Goal: Task Accomplishment & Management: Manage account settings

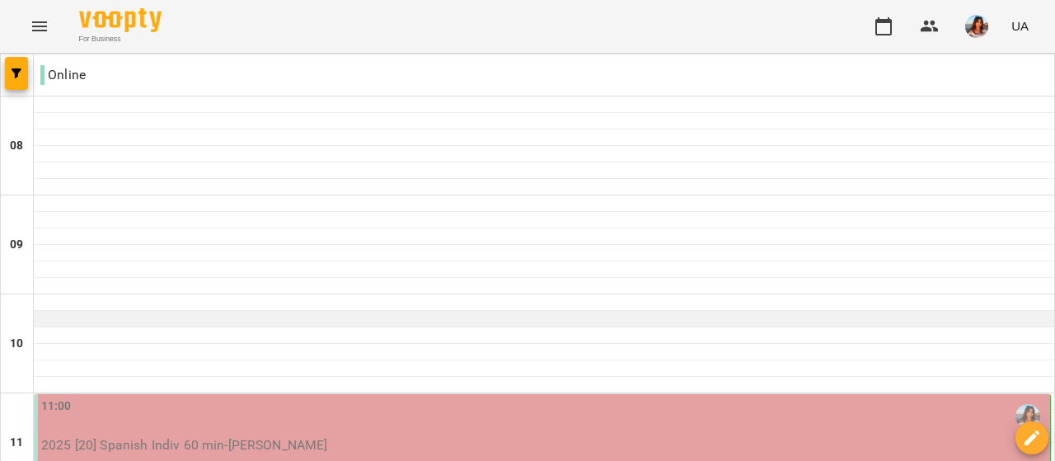
scroll to position [162, 0]
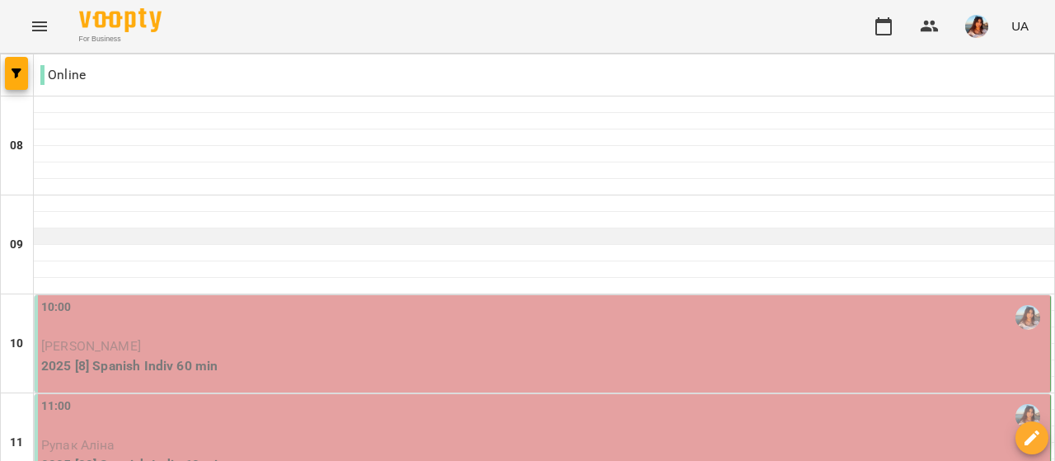
scroll to position [163, 0]
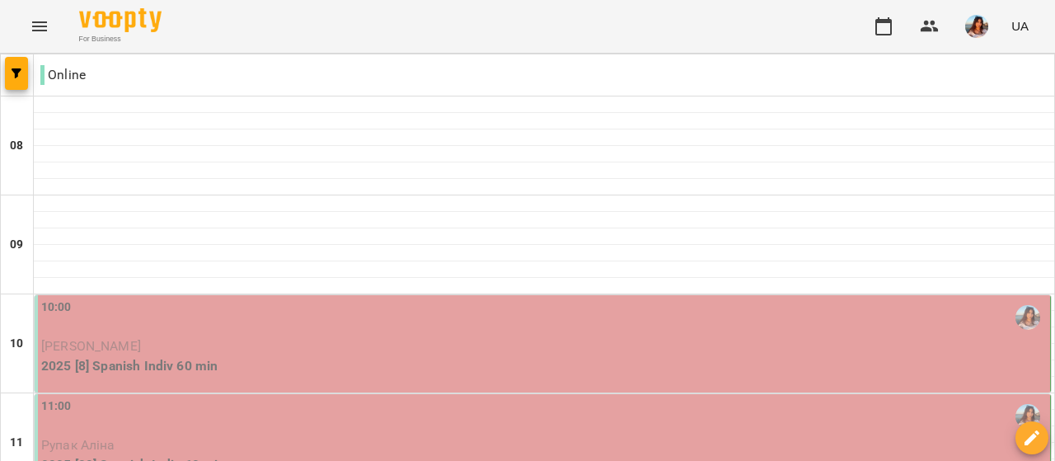
click at [305, 336] on p "[PERSON_NAME]" at bounding box center [544, 346] width 1006 height 20
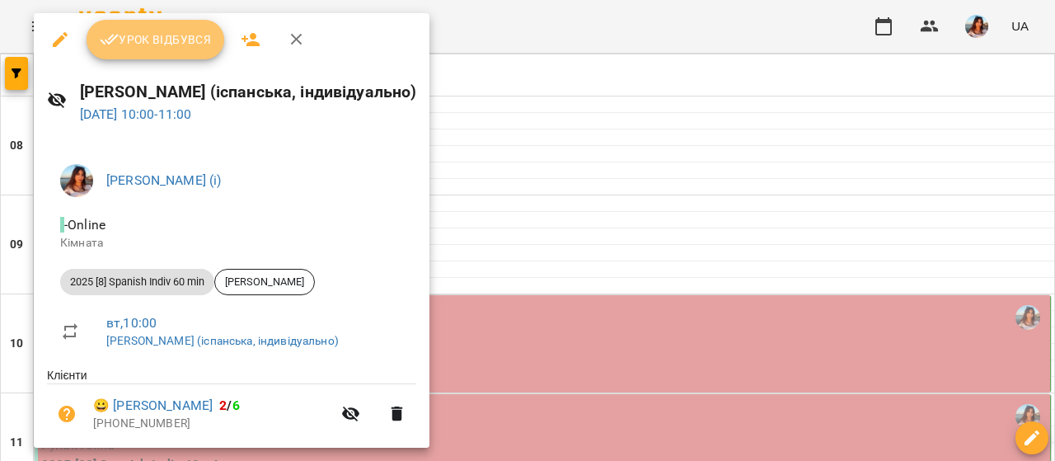
click at [139, 47] on span "Урок відбувся" at bounding box center [156, 40] width 112 height 20
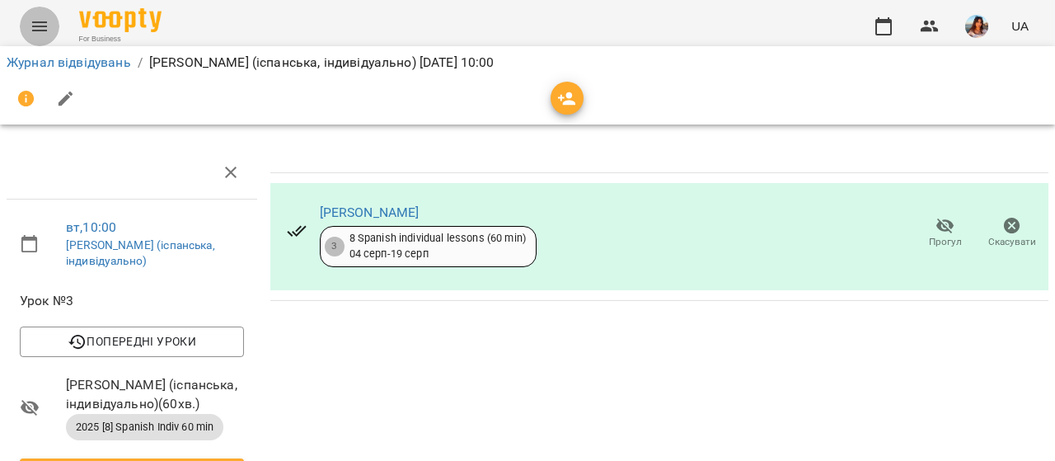
click at [45, 19] on icon "Menu" at bounding box center [40, 26] width 20 height 20
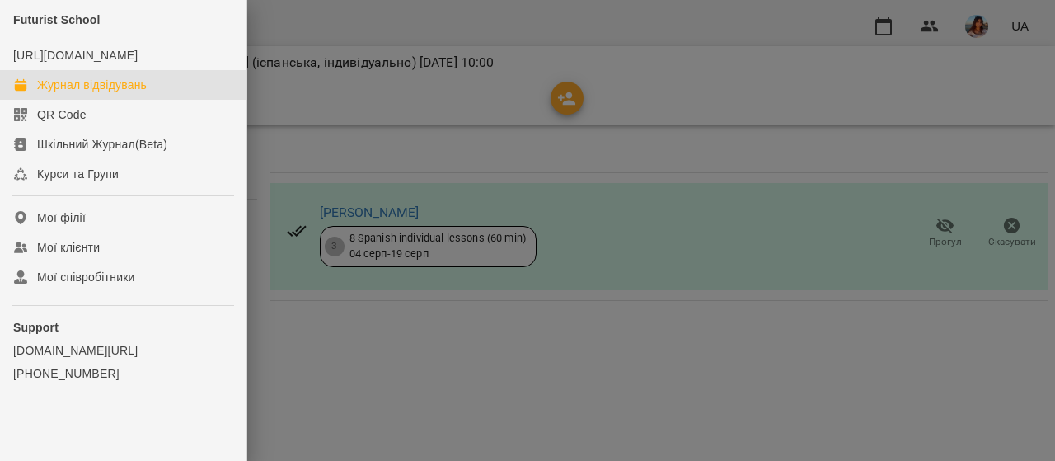
click at [113, 100] on link "Журнал відвідувань" at bounding box center [123, 85] width 247 height 30
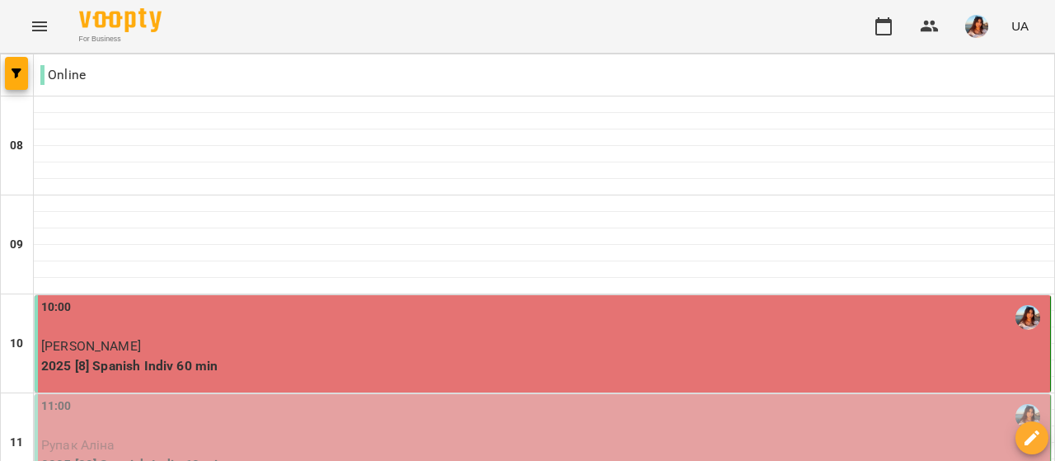
scroll to position [169, 0]
click at [291, 455] on p "2025 [20] Spanish Indiv 60 min" at bounding box center [544, 465] width 1006 height 20
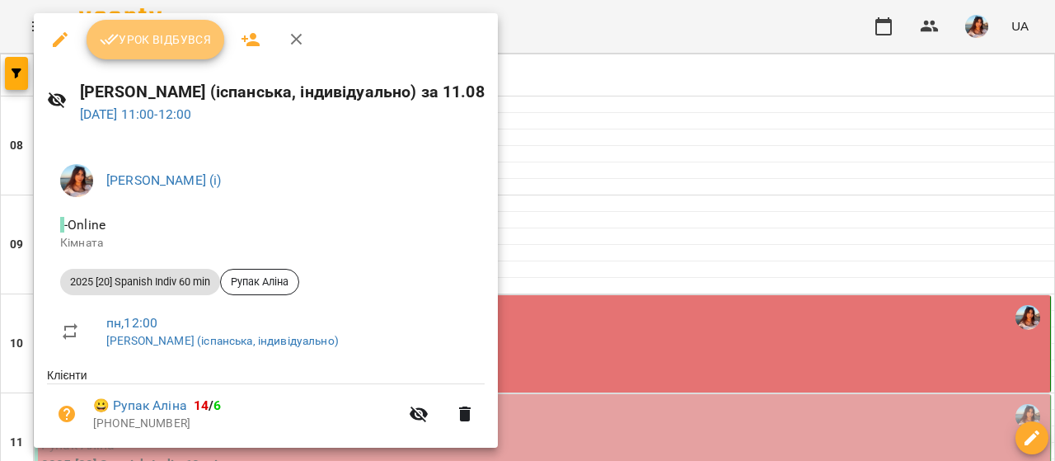
click at [110, 40] on icon "button" at bounding box center [110, 40] width 20 height 20
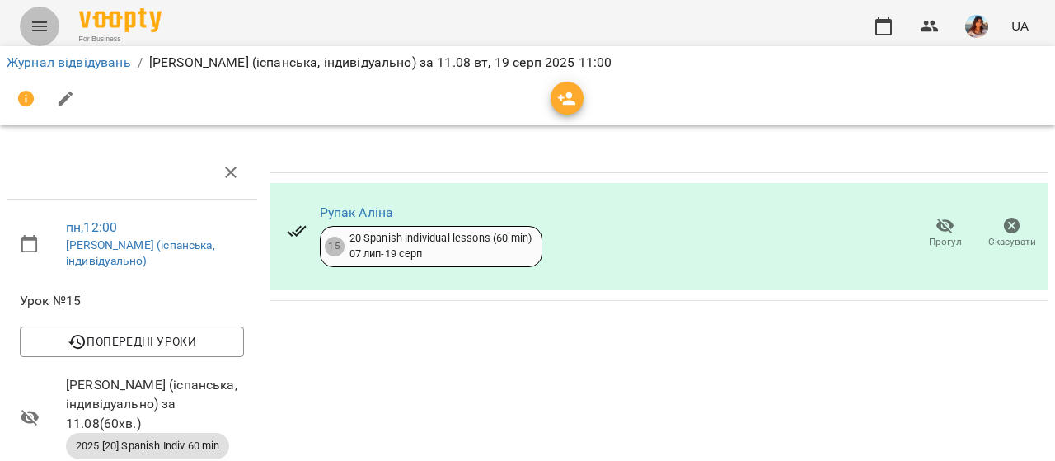
click at [49, 26] on icon "Menu" at bounding box center [40, 26] width 20 height 20
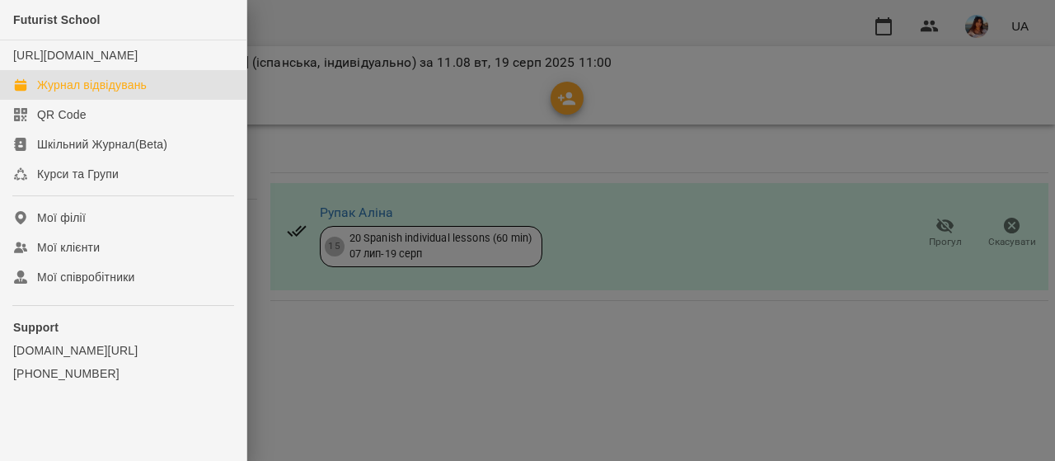
click at [82, 91] on link "Журнал відвідувань" at bounding box center [123, 85] width 247 height 30
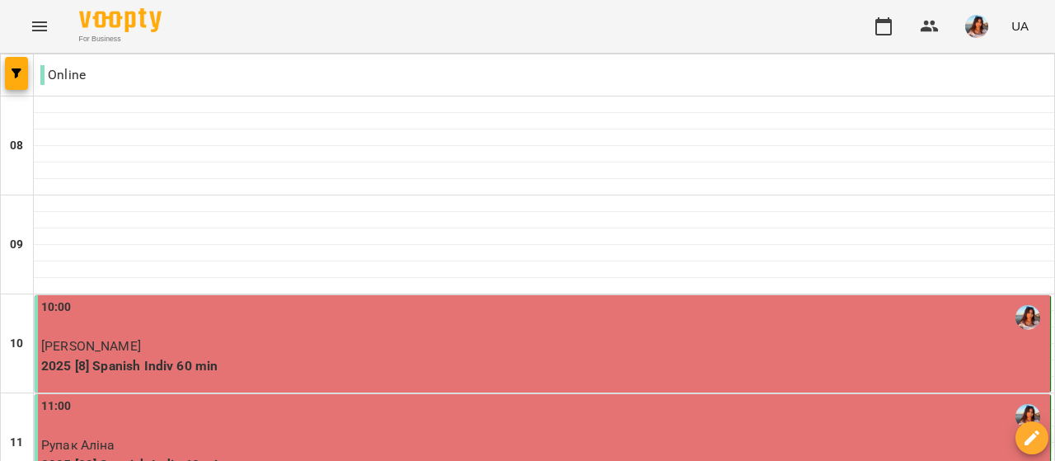
scroll to position [241, 0]
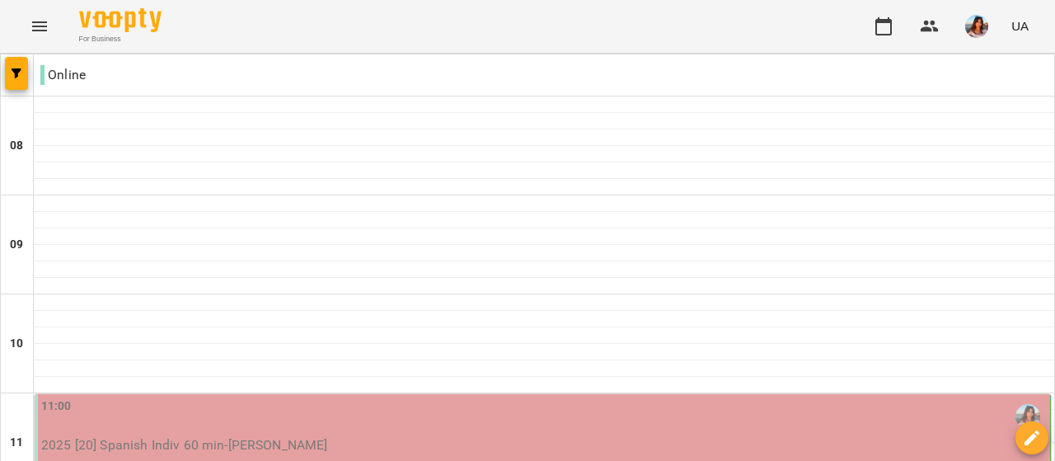
scroll to position [268, 0]
